Goal: Task Accomplishment & Management: Manage account settings

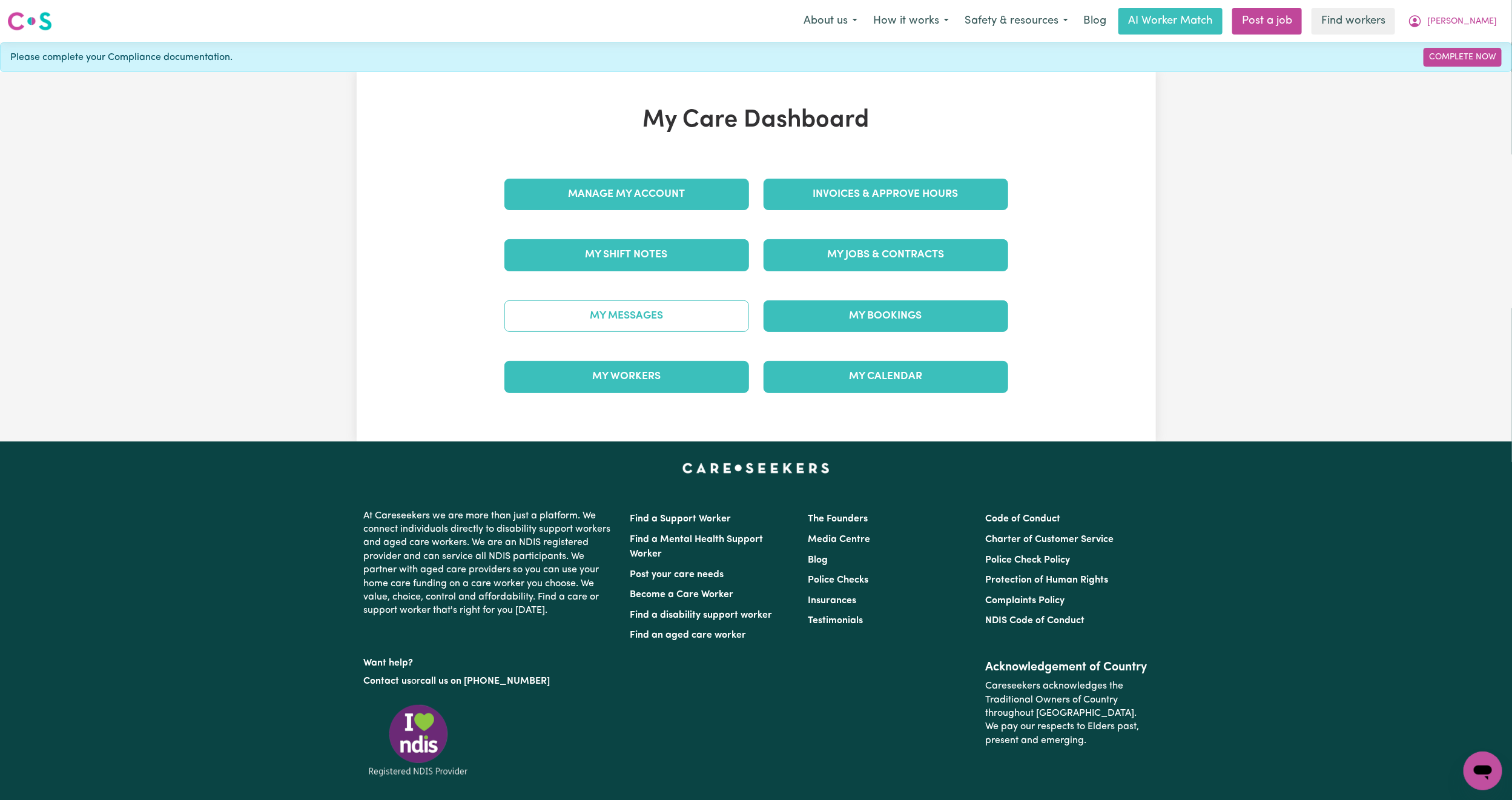
click at [618, 312] on link "My Messages" at bounding box center [626, 315] width 245 height 31
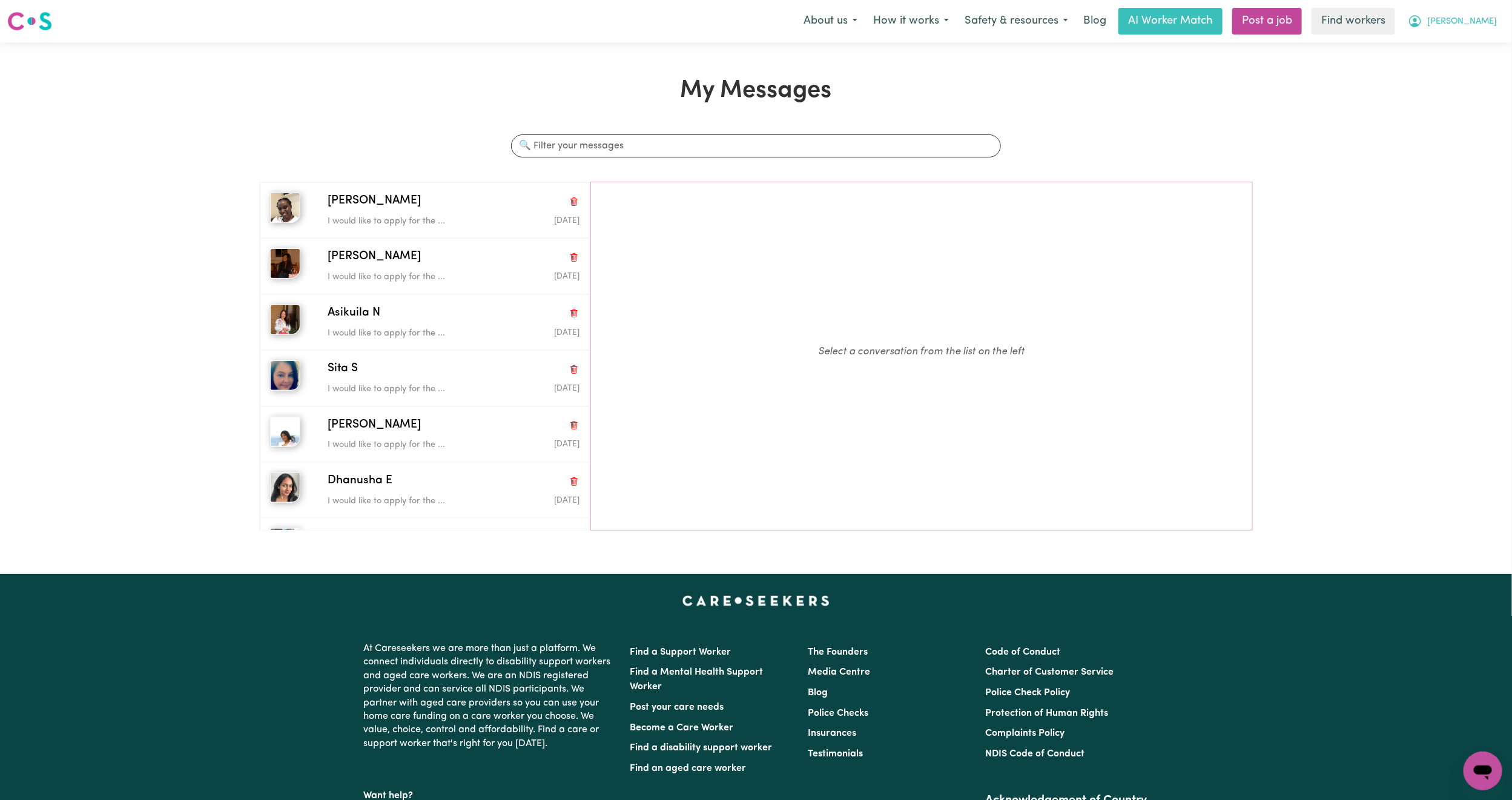
click at [1498, 22] on button "[PERSON_NAME]" at bounding box center [1452, 21] width 104 height 25
click at [1443, 34] on button "[PERSON_NAME]" at bounding box center [1452, 21] width 104 height 25
click at [1454, 28] on button "[PERSON_NAME]" at bounding box center [1452, 21] width 104 height 25
click at [1441, 51] on link "My Dashboard" at bounding box center [1456, 47] width 96 height 23
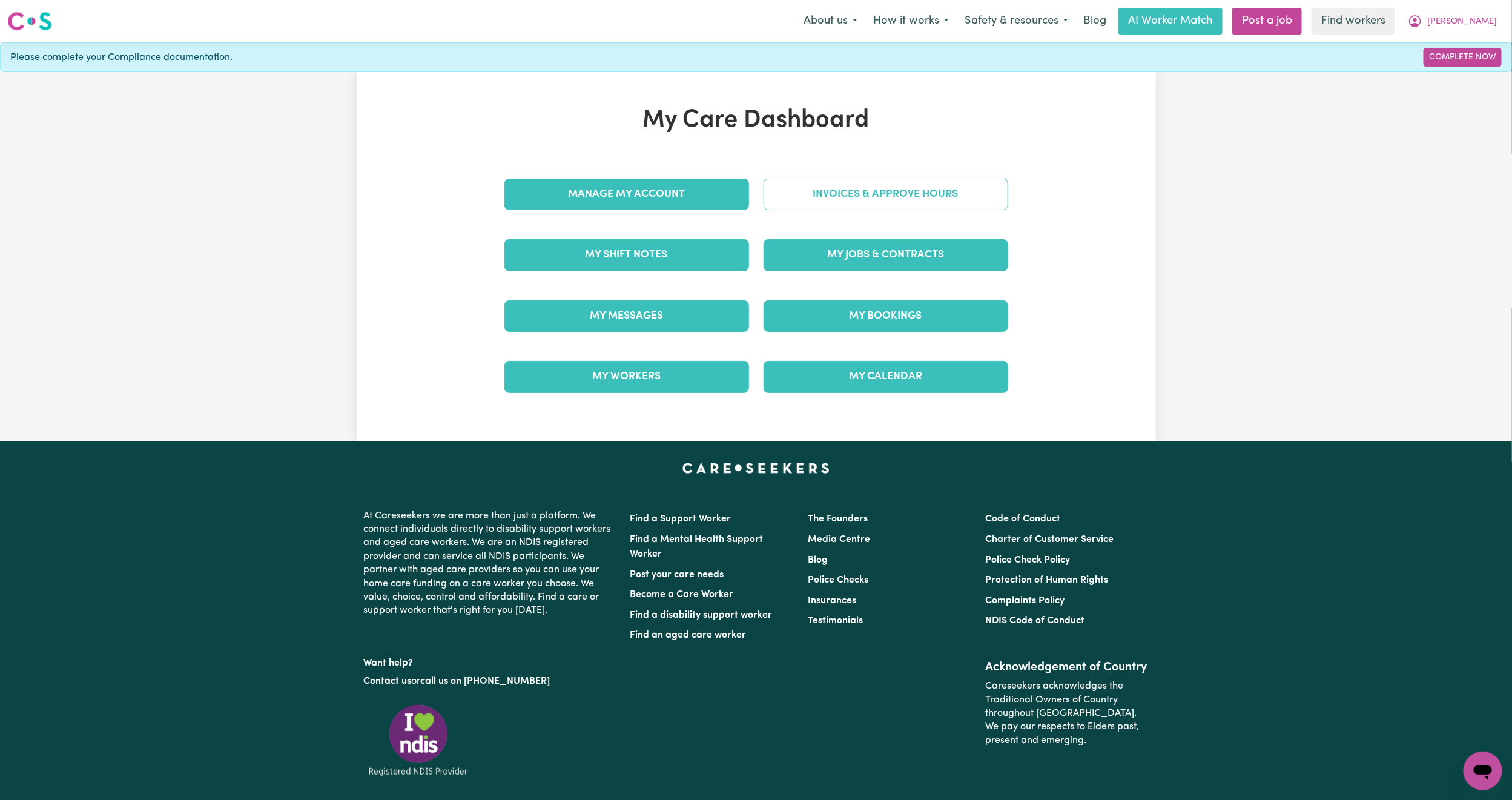
click at [872, 200] on link "Invoices & Approve Hours" at bounding box center [886, 194] width 245 height 31
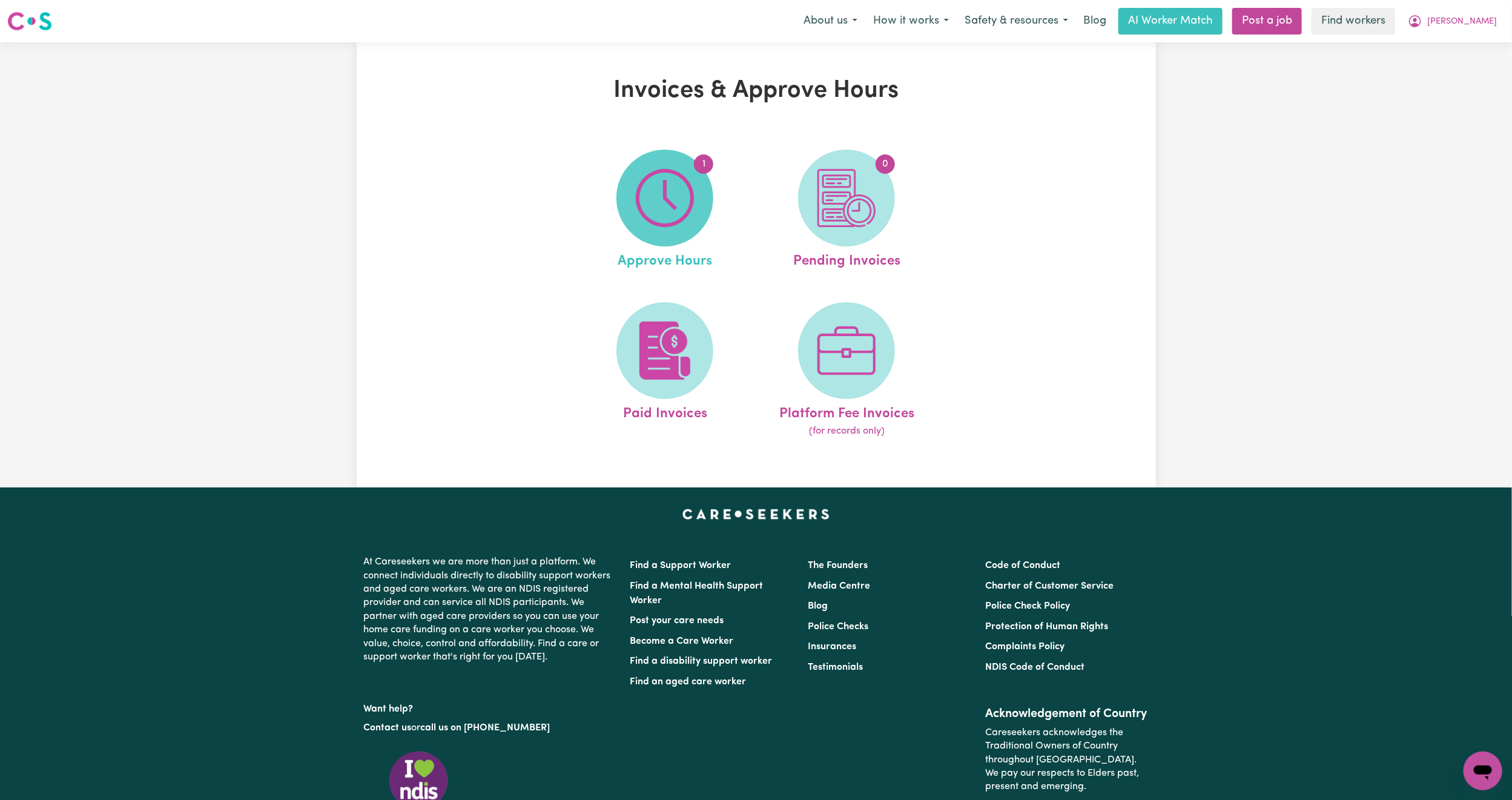
click at [671, 220] on img at bounding box center [665, 198] width 58 height 58
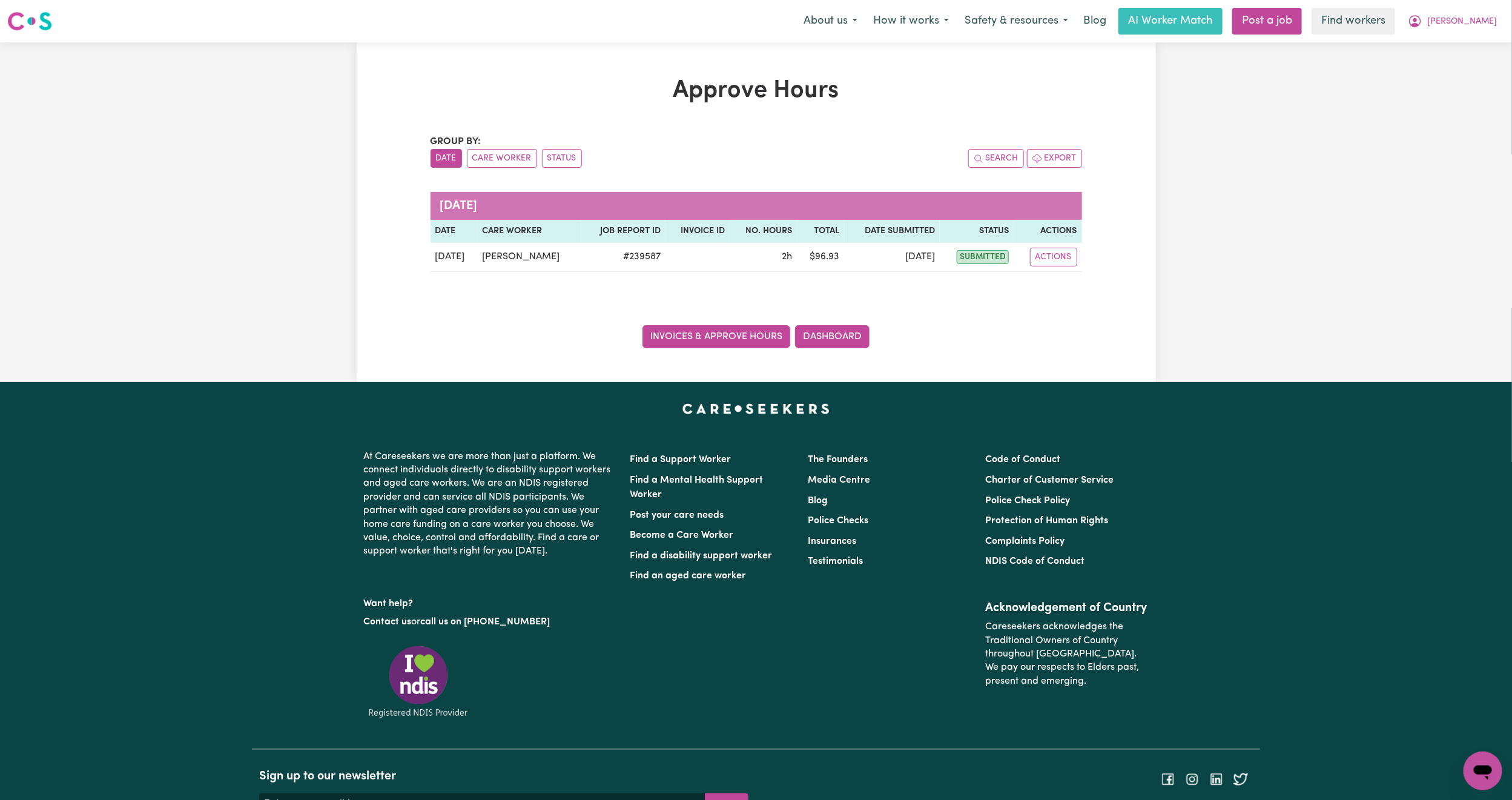
click at [680, 342] on link "Invoices & Approve Hours" at bounding box center [716, 337] width 148 height 23
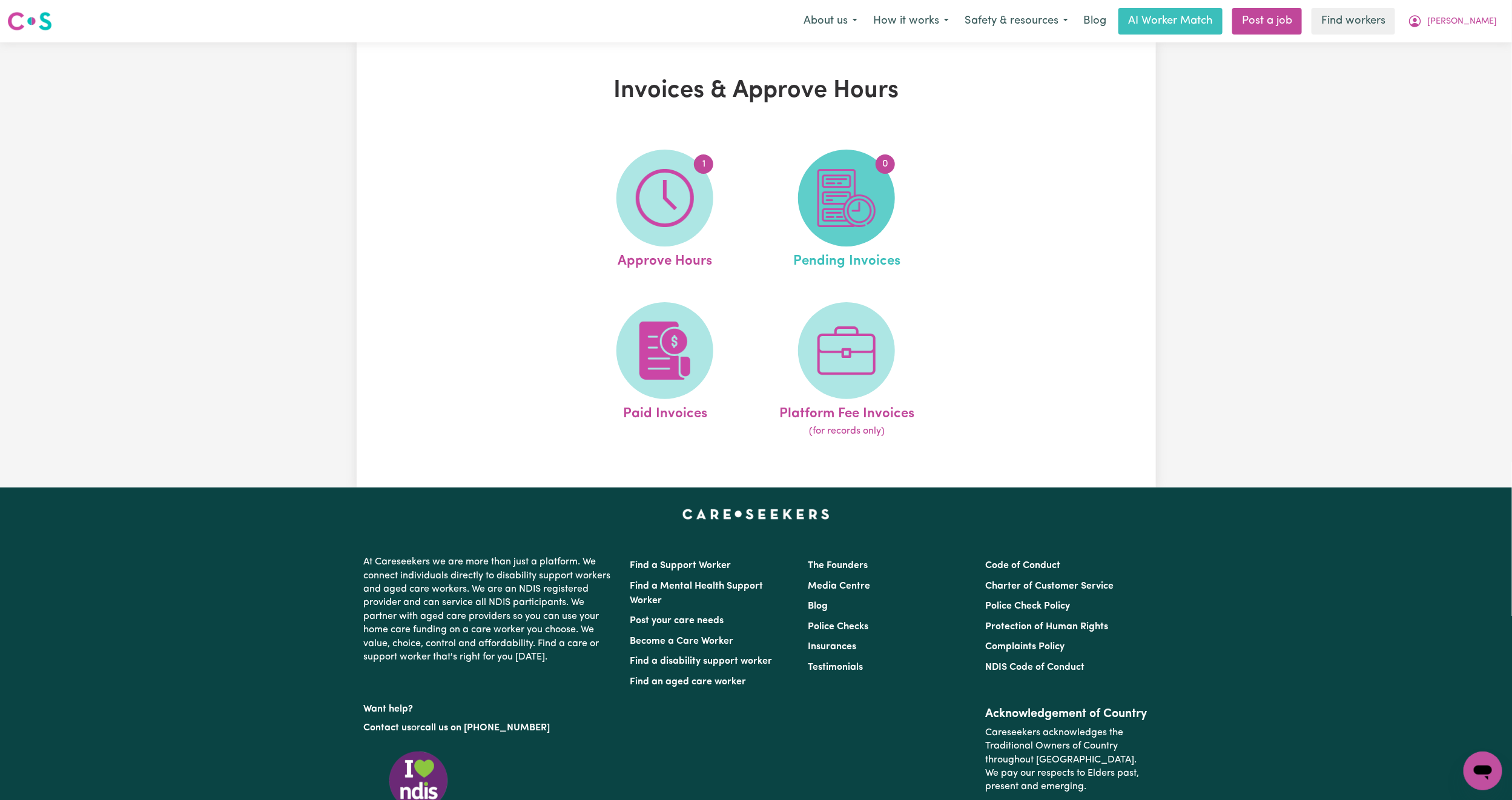
click at [828, 203] on img at bounding box center [847, 198] width 58 height 58
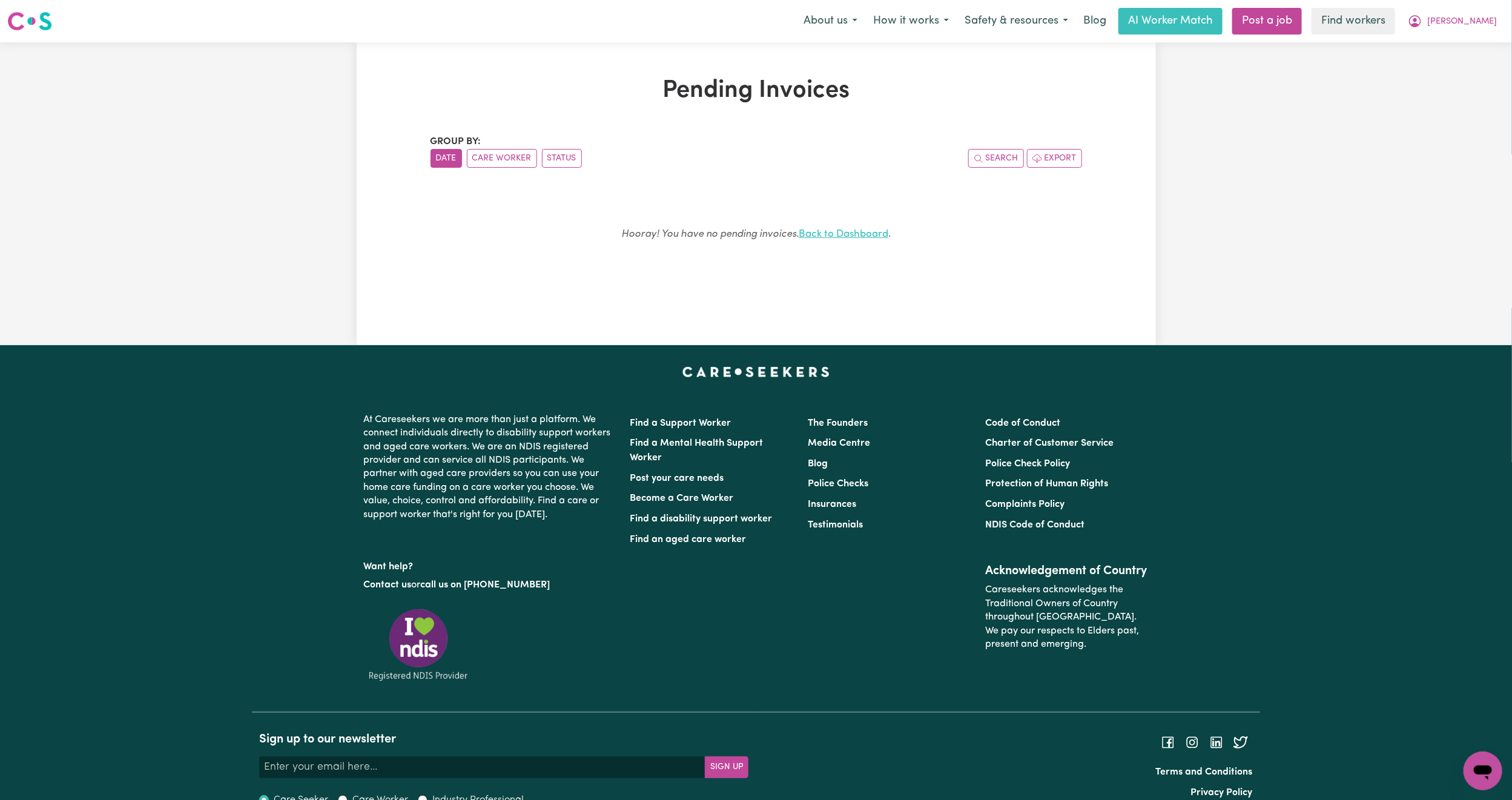
click at [831, 232] on link "Back to Dashboard" at bounding box center [844, 234] width 90 height 11
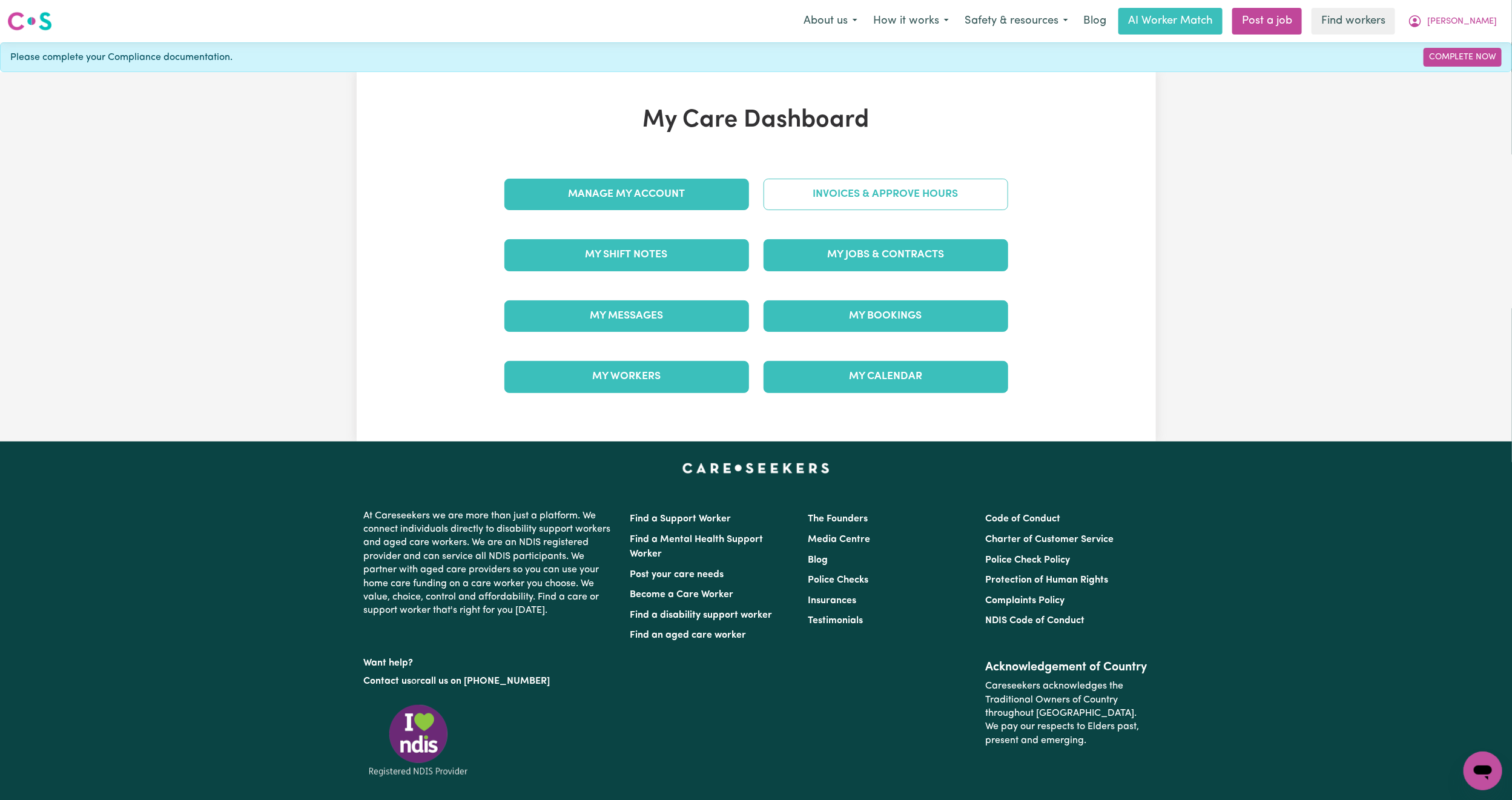
click at [822, 181] on link "Invoices & Approve Hours" at bounding box center [886, 194] width 245 height 31
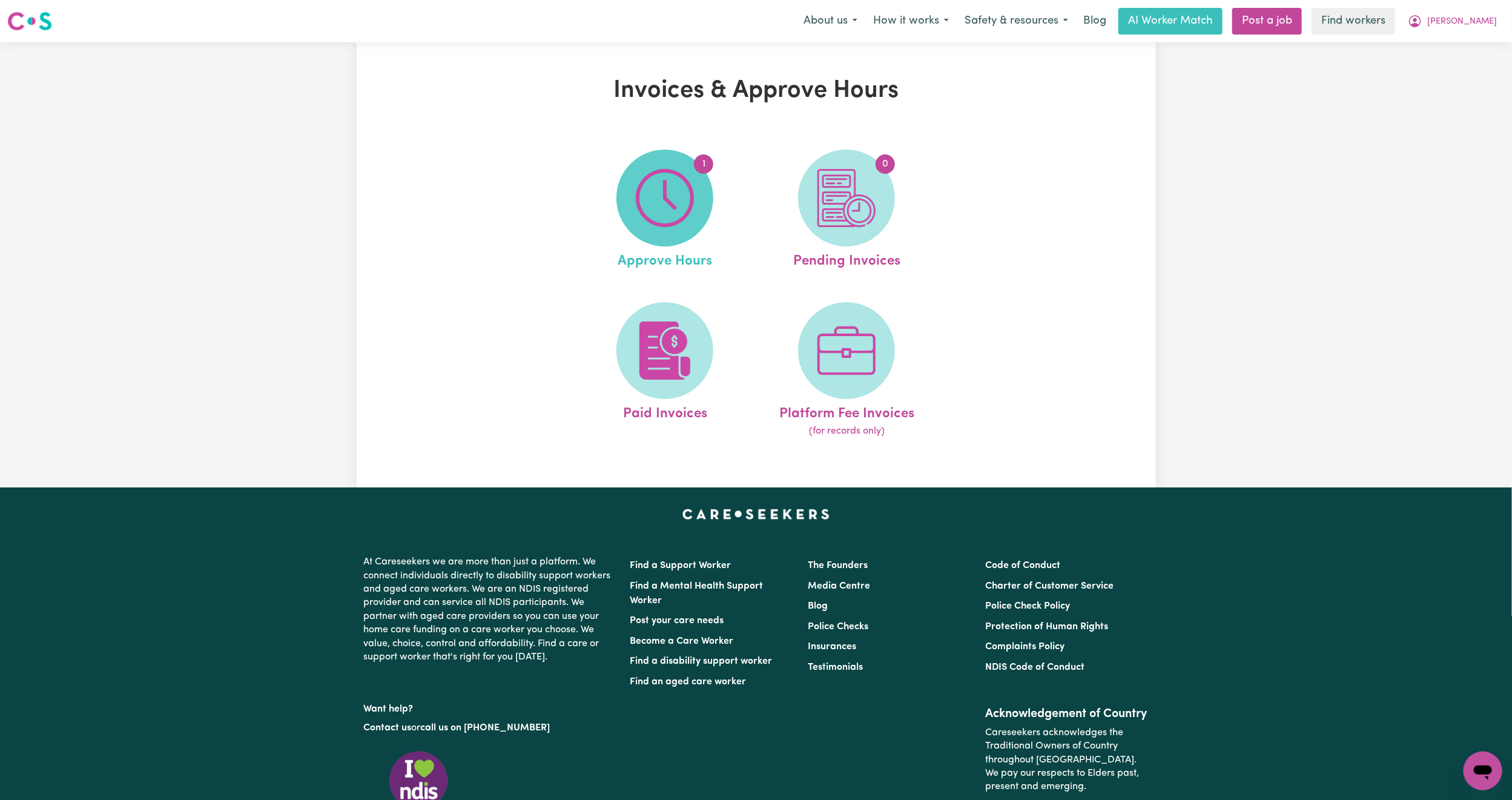
click at [674, 194] on img at bounding box center [665, 198] width 58 height 58
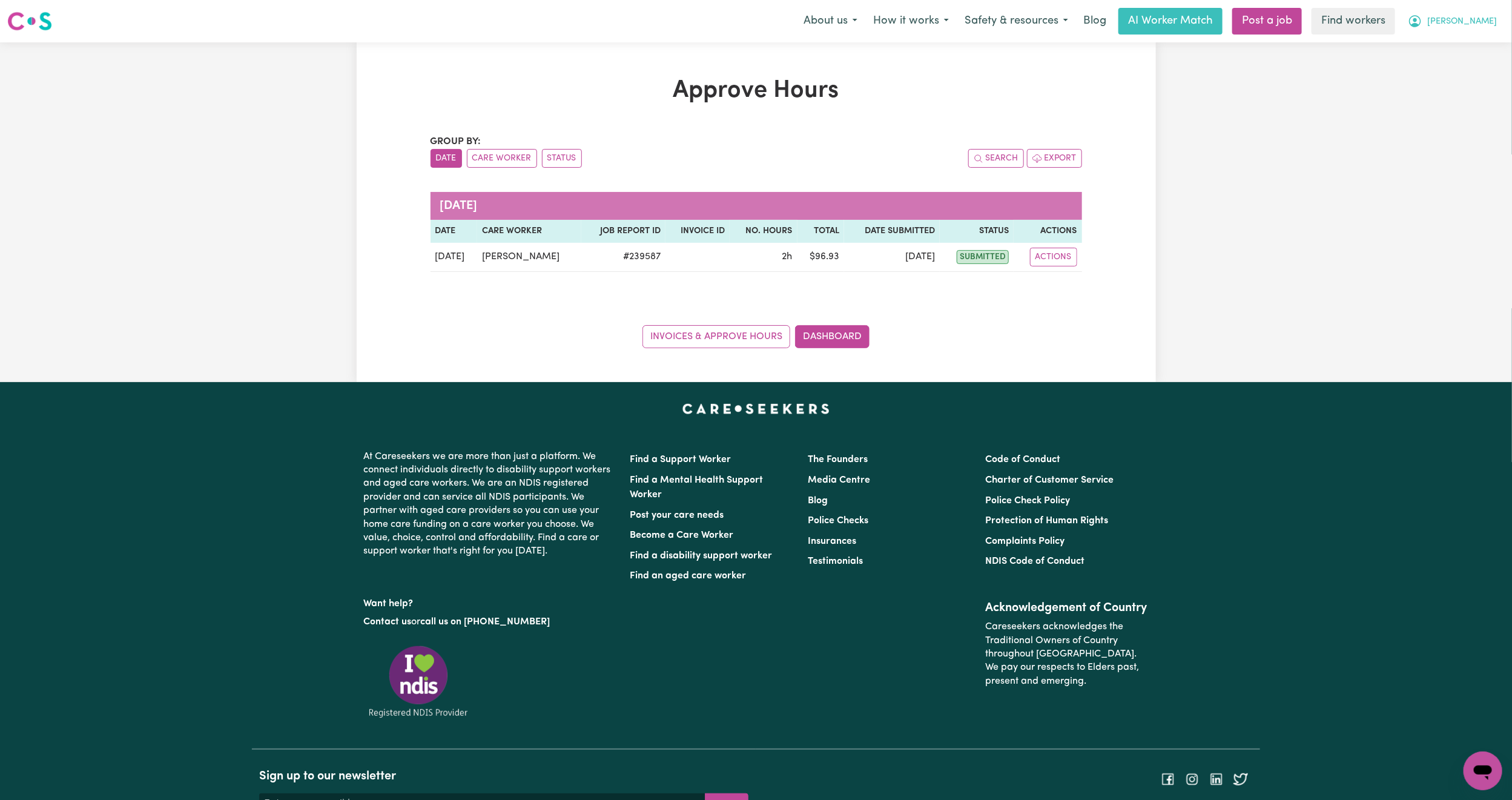
click at [1482, 13] on button "[PERSON_NAME]" at bounding box center [1452, 21] width 104 height 25
click at [1462, 66] on link "Logout" at bounding box center [1456, 69] width 96 height 23
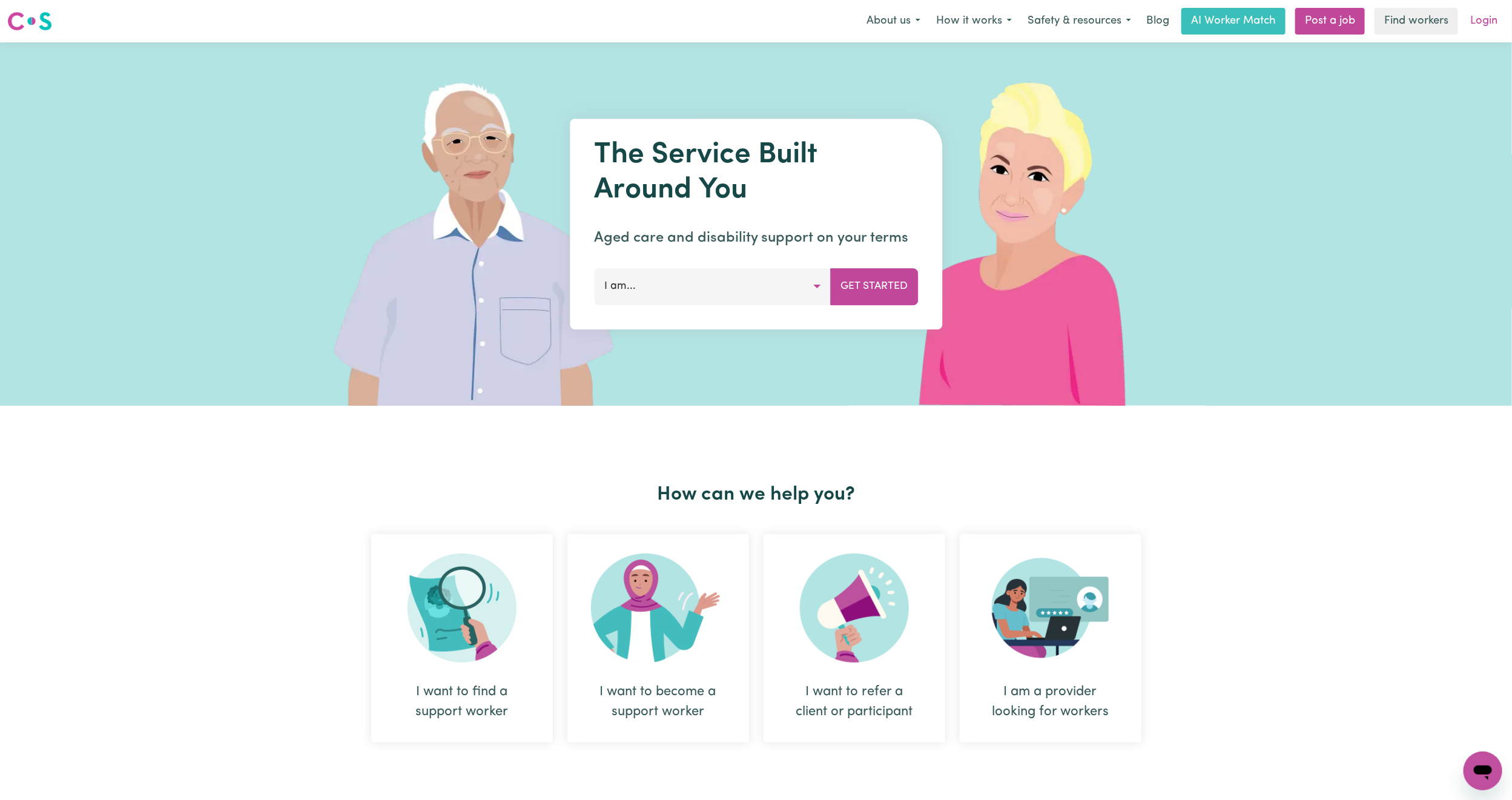
click at [1479, 16] on link "Login" at bounding box center [1484, 21] width 42 height 27
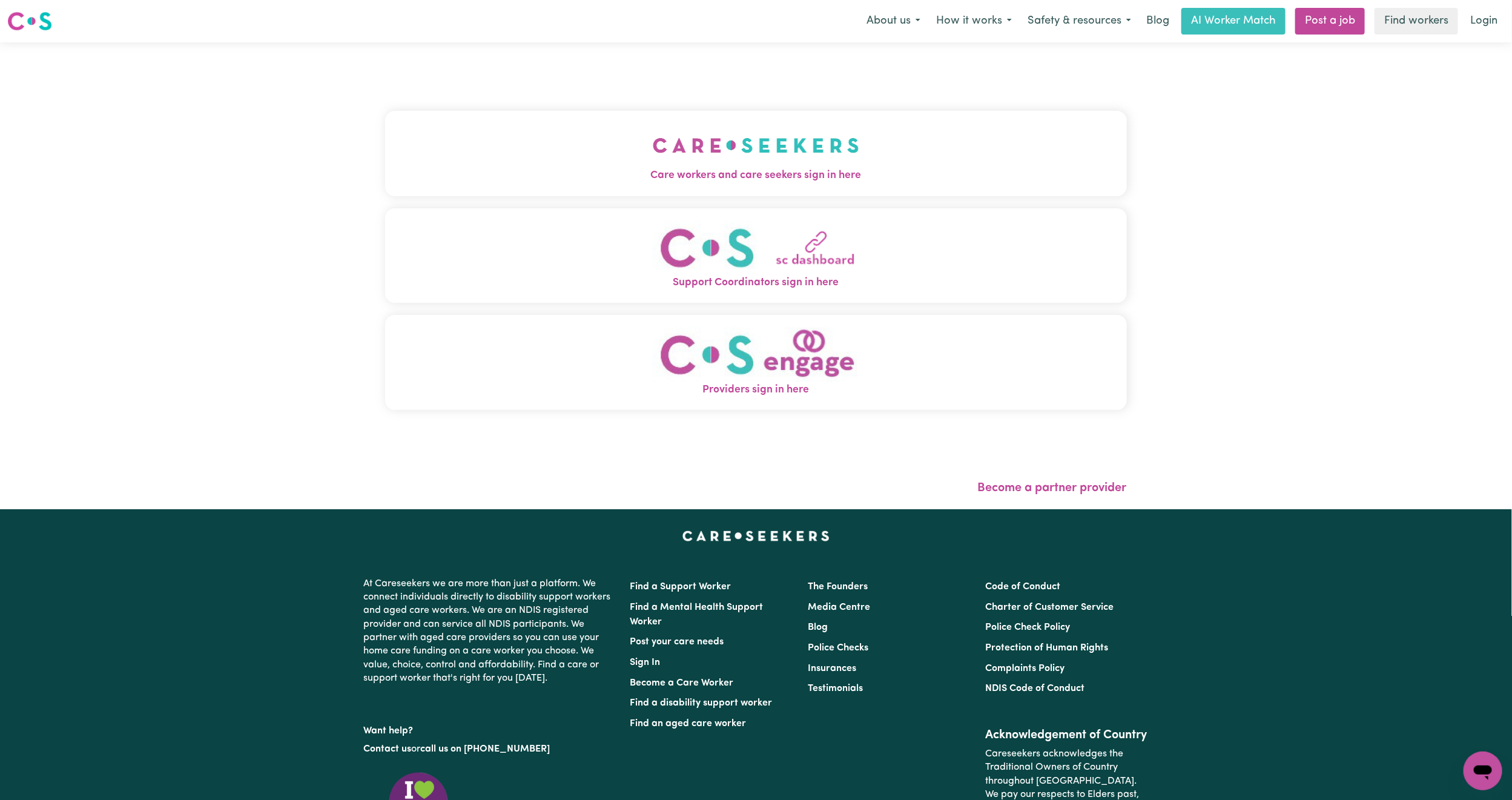
click at [705, 142] on img "Care workers and care seekers sign in here" at bounding box center [756, 145] width 207 height 45
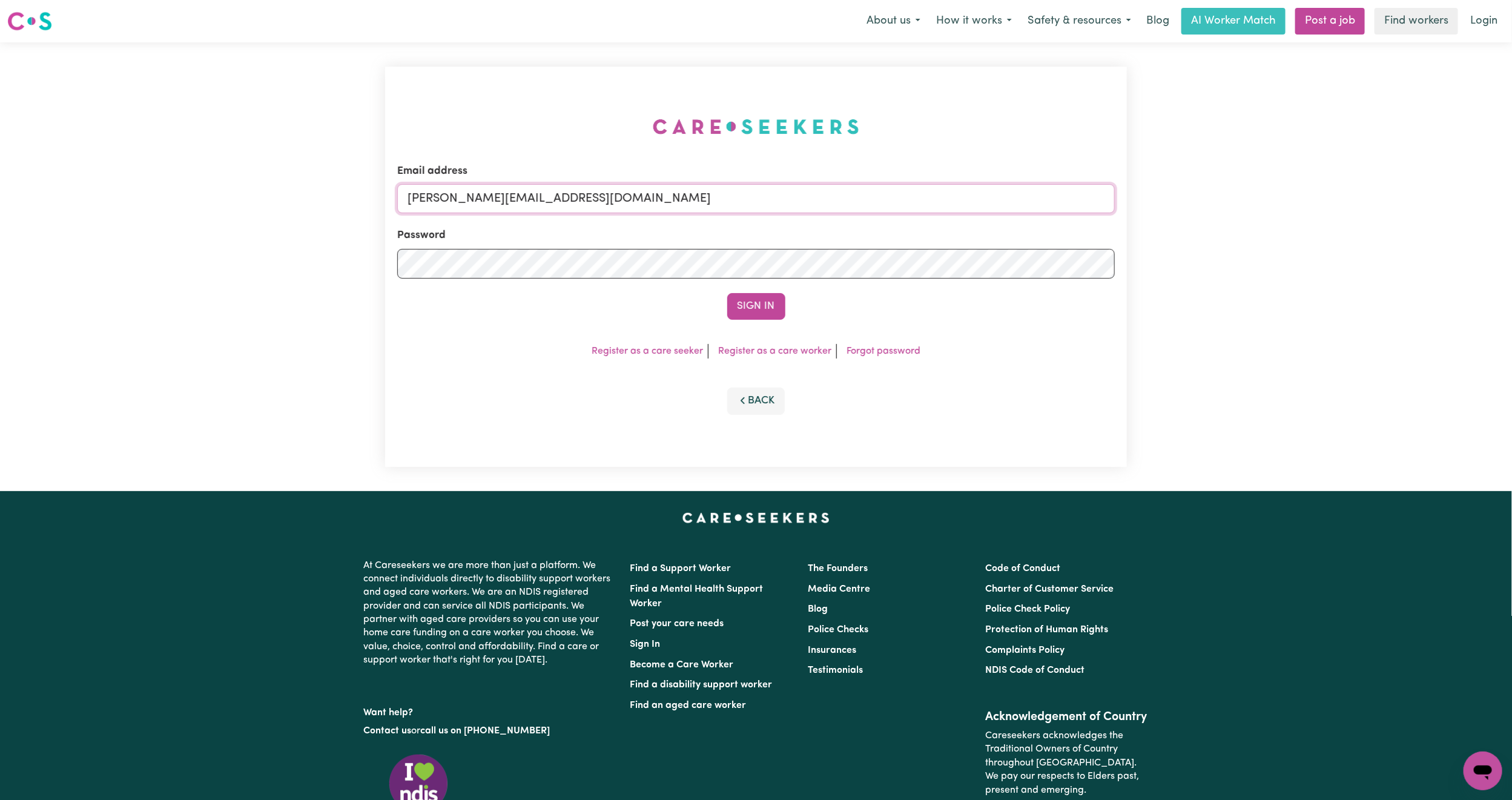
click at [527, 202] on input "[PERSON_NAME][EMAIL_ADDRESS][DOMAIN_NAME]" at bounding box center [756, 199] width 718 height 29
drag, startPoint x: 469, startPoint y: 202, endPoint x: 683, endPoint y: 242, distance: 217.7
click at [683, 242] on form "Email address [EMAIL_ADDRESS][PERSON_NAME][DOMAIN_NAME] Password Sign In" at bounding box center [756, 242] width 718 height 156
type input "superuser~[EMAIL_ADDRESS][PERSON_NAME][DOMAIN_NAME]"
click at [727, 293] on button "Sign In" at bounding box center [756, 306] width 58 height 27
